Goal: Task Accomplishment & Management: Manage account settings

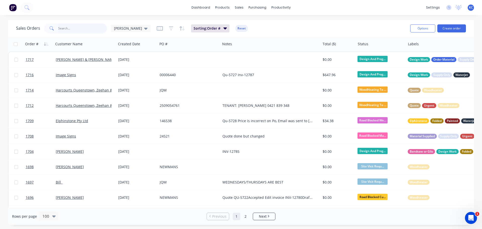
click at [68, 29] on input "text" at bounding box center [82, 28] width 49 height 10
type input "1515"
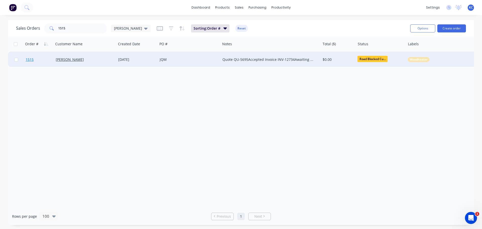
click at [27, 59] on span "1515" at bounding box center [30, 59] width 8 height 5
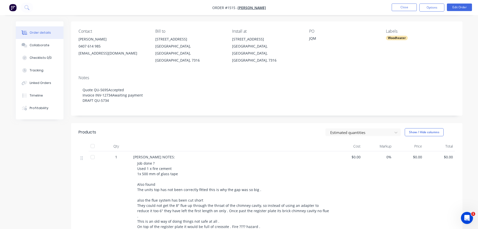
scroll to position [25, 0]
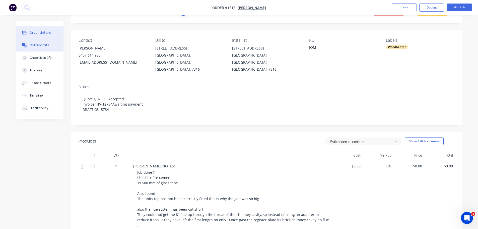
click at [46, 45] on div "Collaborate" at bounding box center [40, 45] width 20 height 5
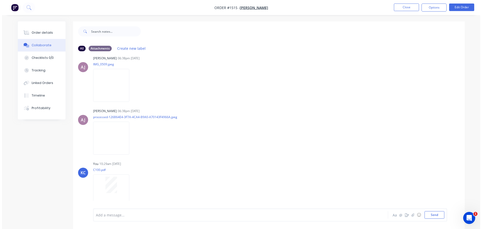
scroll to position [1037, 0]
click at [410, 216] on button "button" at bounding box center [411, 215] width 6 height 6
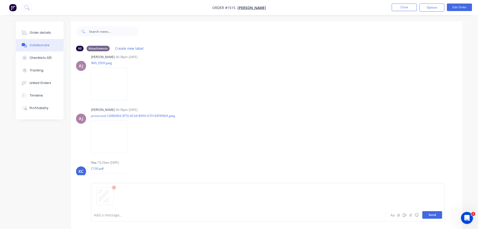
click at [435, 216] on button "Send" at bounding box center [432, 215] width 20 height 8
click at [413, 8] on button "Close" at bounding box center [404, 8] width 25 height 8
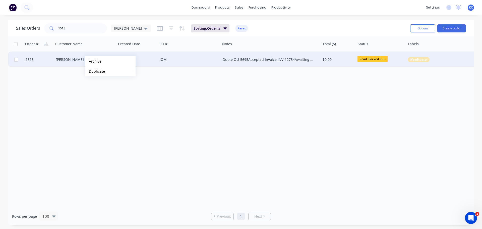
click at [93, 61] on button "Archive" at bounding box center [110, 61] width 50 height 10
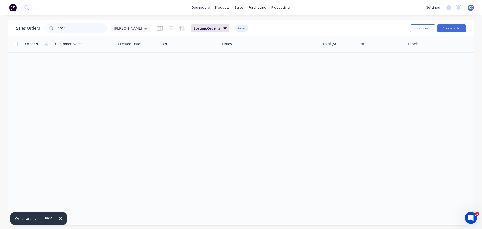
drag, startPoint x: 29, startPoint y: 26, endPoint x: 0, endPoint y: 21, distance: 29.0
click at [0, 20] on div "Sales Orders 1515 [PERSON_NAME] Sorting: Order # Reset Options Create order Ord…" at bounding box center [241, 122] width 482 height 205
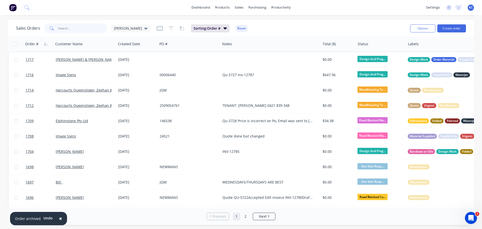
click at [68, 27] on input "text" at bounding box center [82, 28] width 49 height 10
type input "347"
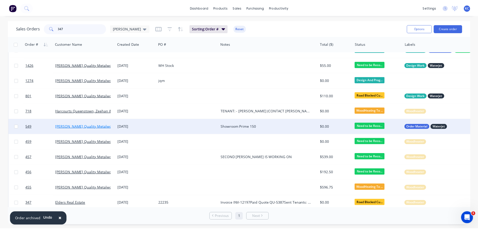
scroll to position [15, 0]
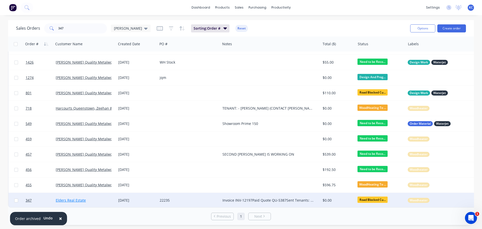
click at [71, 198] on link "Elders Real Estate" at bounding box center [71, 200] width 30 height 5
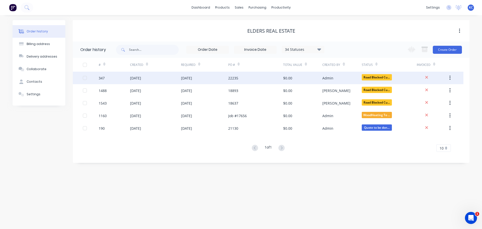
click at [104, 80] on div "347" at bounding box center [102, 77] width 6 height 5
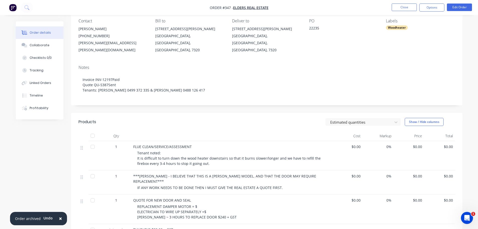
scroll to position [50, 0]
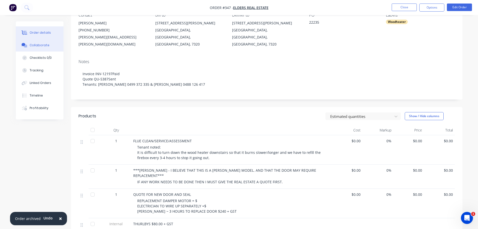
click at [33, 45] on div "Collaborate" at bounding box center [40, 45] width 20 height 5
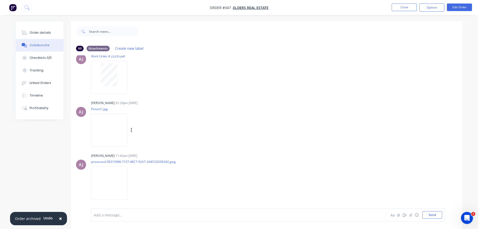
scroll to position [115, 0]
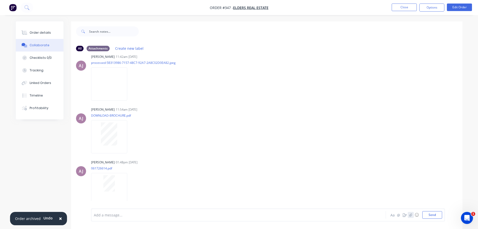
click at [412, 215] on icon "button" at bounding box center [410, 215] width 3 height 4
click at [437, 217] on button "Send" at bounding box center [432, 215] width 20 height 8
click at [404, 7] on button "Close" at bounding box center [404, 8] width 25 height 8
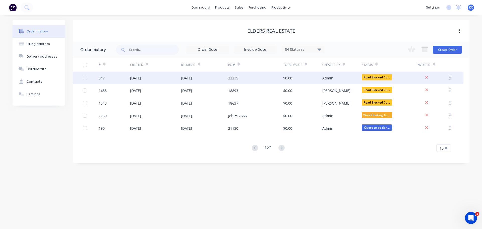
drag, startPoint x: 157, startPoint y: 78, endPoint x: 103, endPoint y: 79, distance: 54.5
click at [103, 79] on div "347" at bounding box center [102, 77] width 6 height 5
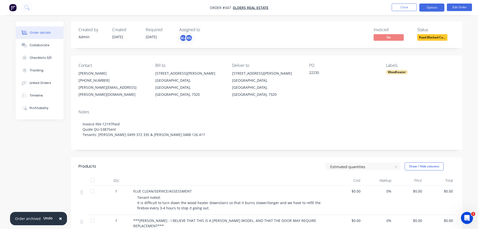
click at [433, 6] on button "Options" at bounding box center [431, 8] width 25 height 8
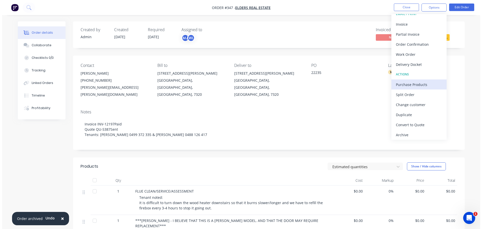
scroll to position [8, 0]
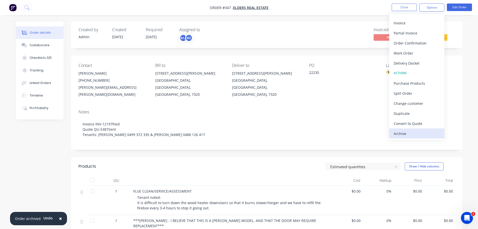
click at [411, 137] on div "Archive" at bounding box center [417, 133] width 46 height 7
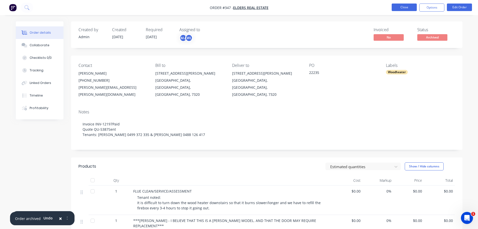
click at [413, 8] on button "Close" at bounding box center [404, 8] width 25 height 8
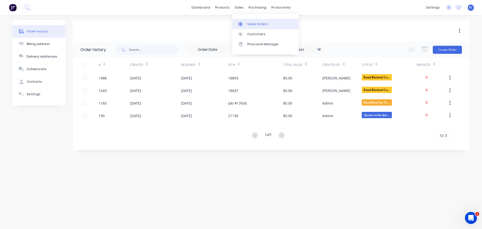
click at [252, 27] on link "Sales Orders" at bounding box center [265, 24] width 67 height 10
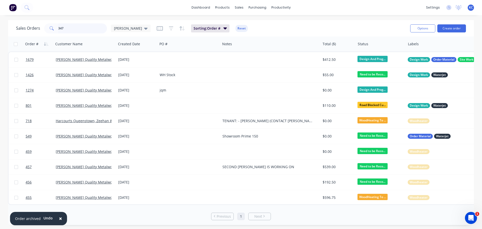
click at [28, 34] on div "Sales Orders 347 [PERSON_NAME] Sorting: Order # Reset" at bounding box center [211, 28] width 390 height 12
type input "1272"
